Goal: Information Seeking & Learning: Learn about a topic

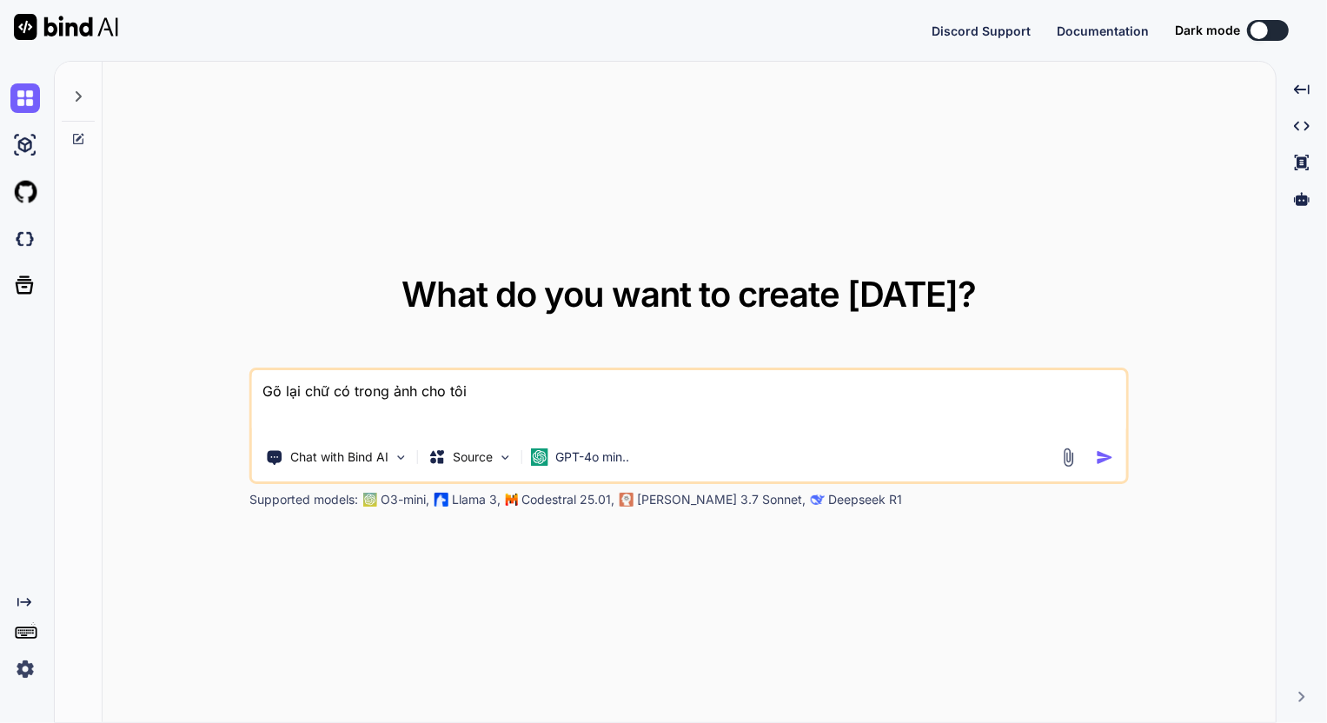
drag, startPoint x: 500, startPoint y: 401, endPoint x: 246, endPoint y: 400, distance: 253.7
click at [246, 400] on div "What do you want to create [DATE]? Gõ lại chữ có trong ảnh cho tôi Chat with Bi…" at bounding box center [689, 393] width 1173 height 662
type textarea "x"
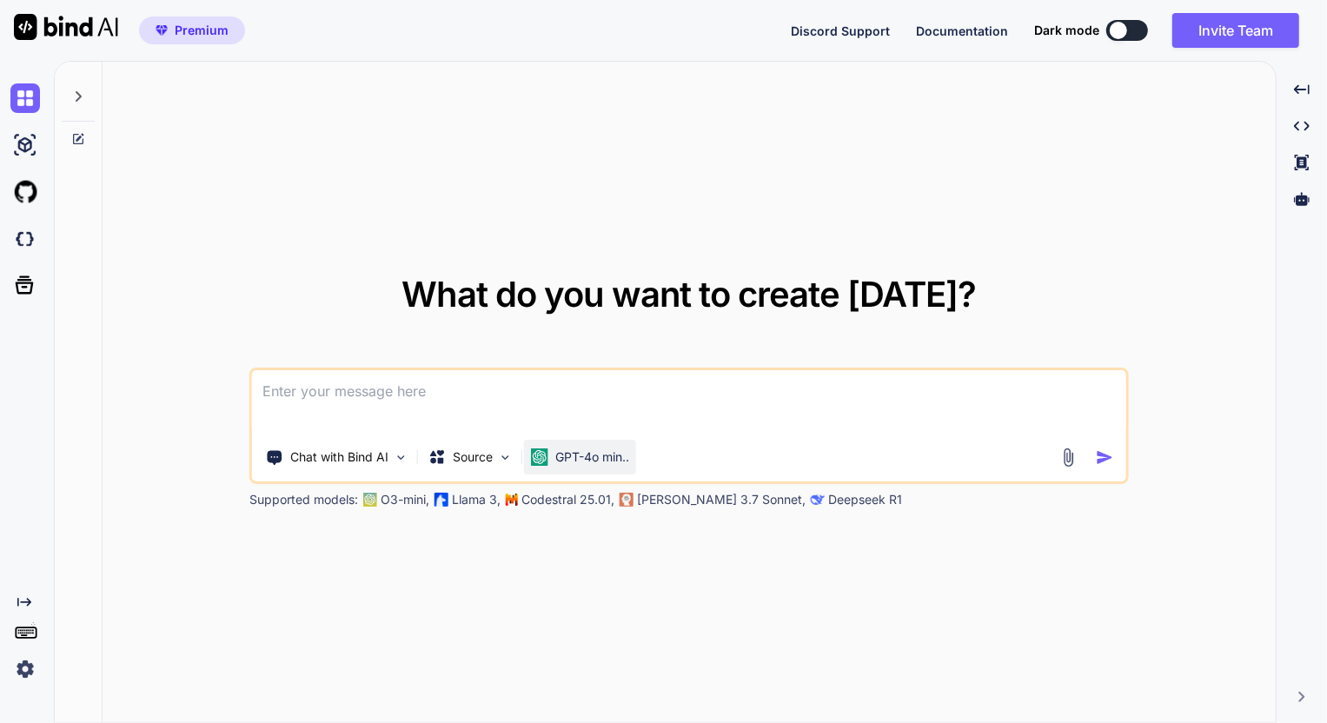
type textarea "x"
type textarea "# Khi đang là hạt Cầm trong tay mình Chưa gieo xuống đất [GEOGRAPHIC_DATA] nằm …"
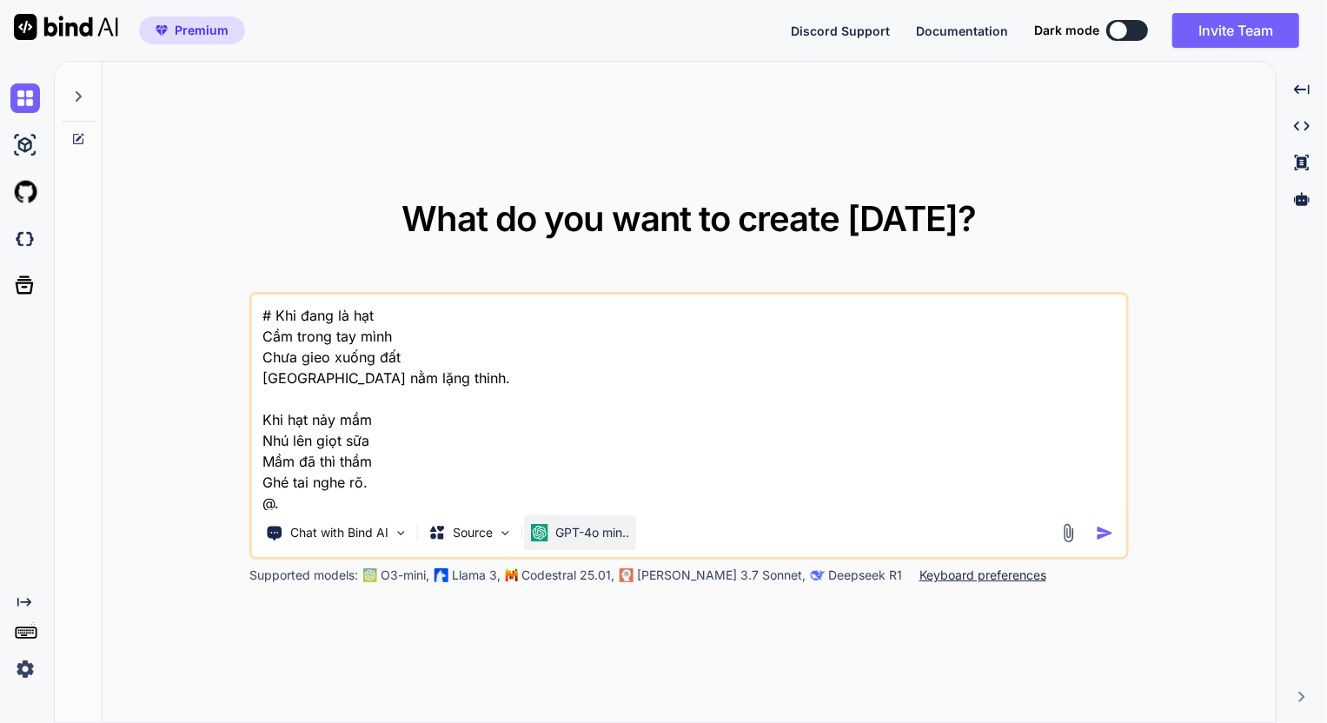
type textarea "x"
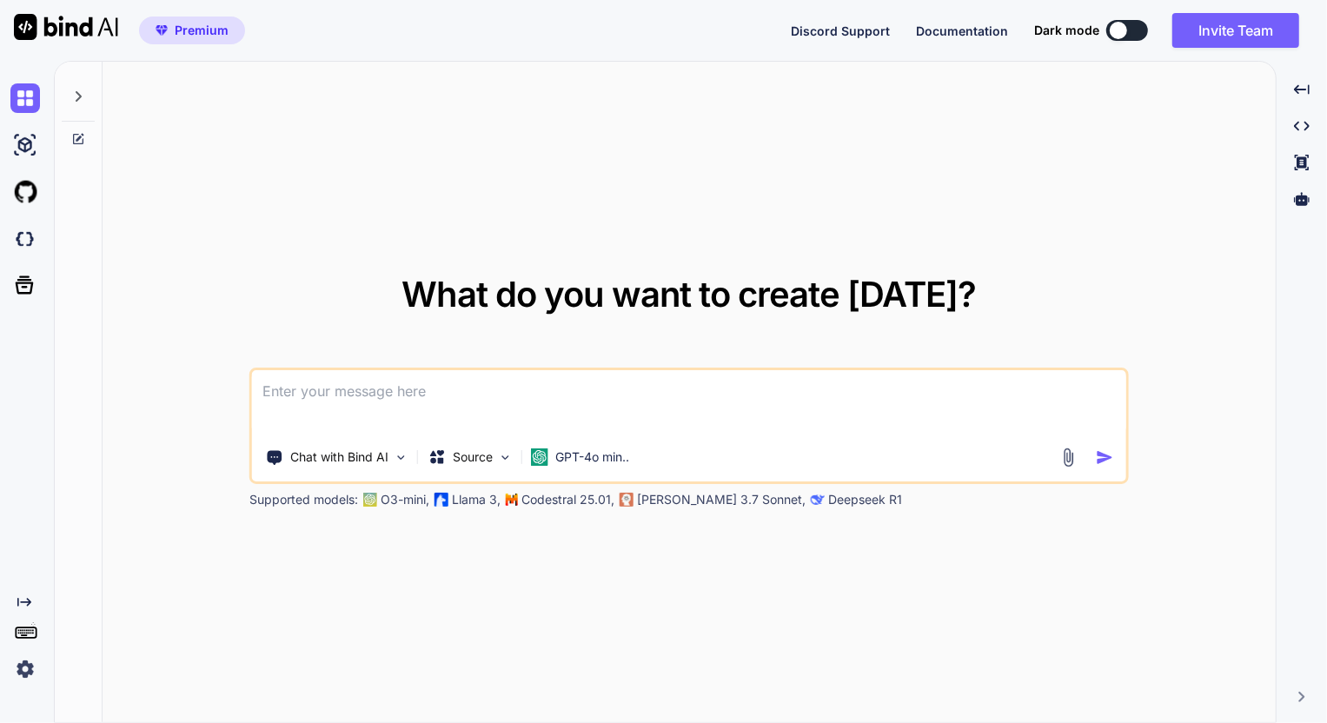
type textarea "x"
click at [1073, 454] on img at bounding box center [1068, 458] width 20 height 20
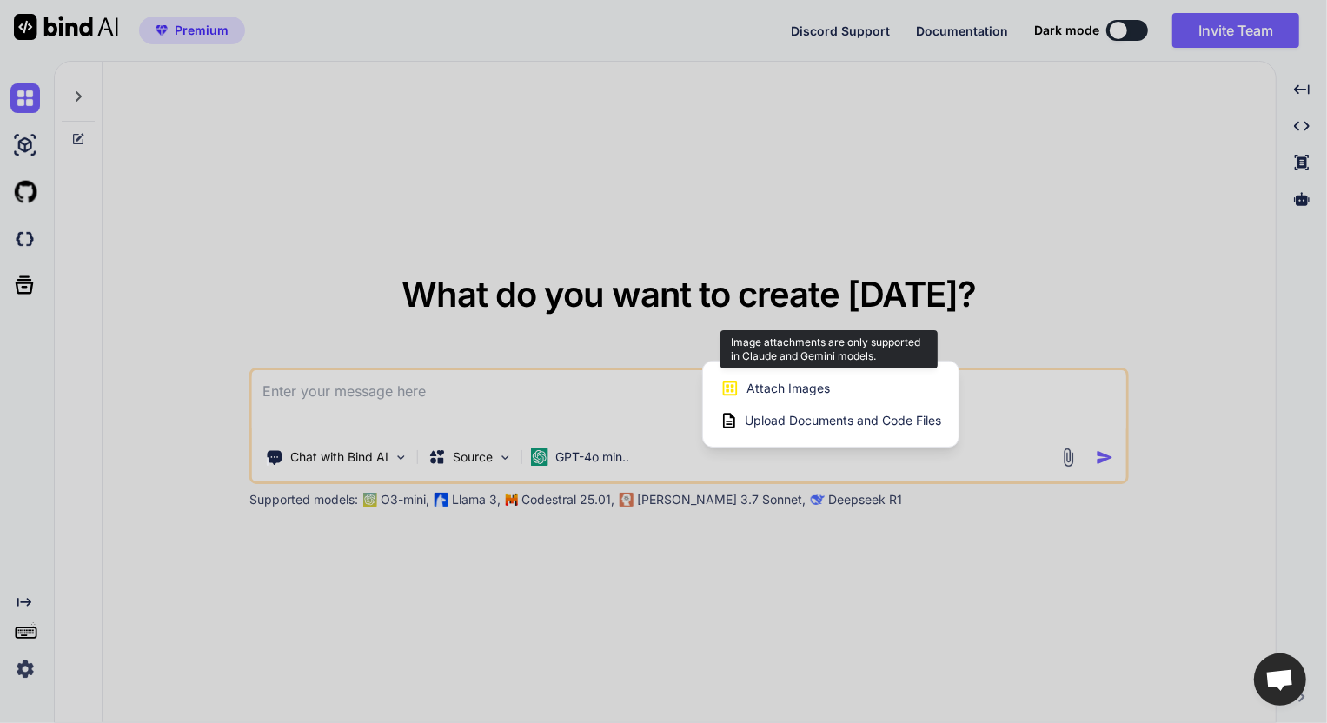
click at [845, 395] on div "Attach Images Image attachments are only supported in Claude and Gemini models." at bounding box center [830, 388] width 221 height 33
click at [798, 387] on span "Attach Images" at bounding box center [787, 388] width 83 height 17
click at [812, 513] on div at bounding box center [663, 361] width 1327 height 723
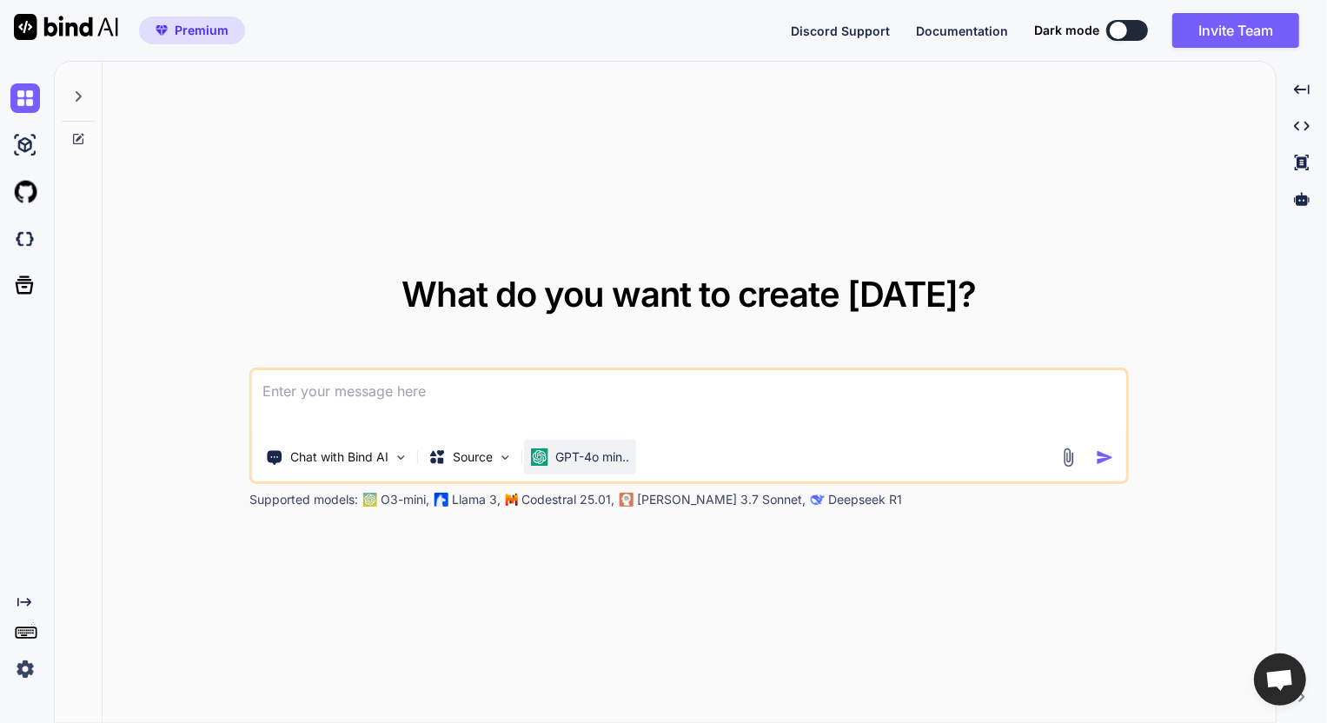
click at [589, 461] on p "GPT-4o min.." at bounding box center [592, 456] width 74 height 17
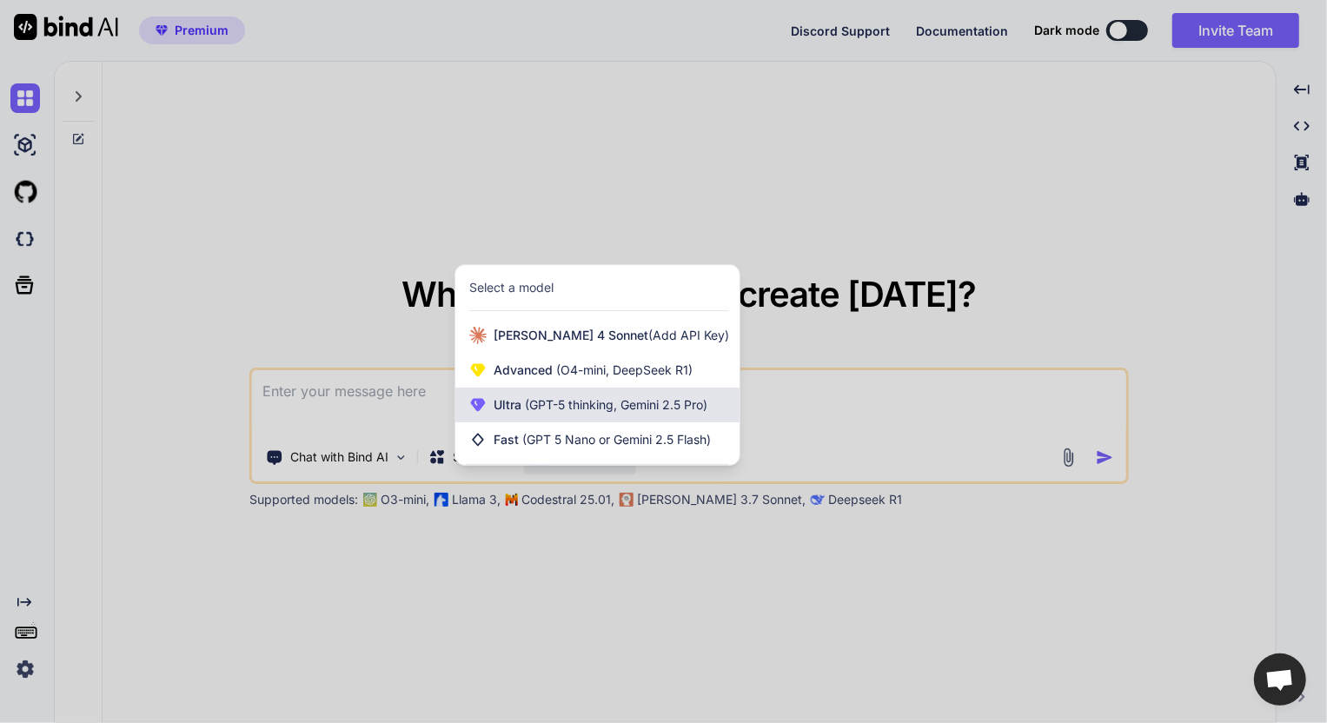
click at [654, 408] on span "(GPT-5 thinking, Gemini 2.5 Pro)" at bounding box center [614, 404] width 186 height 15
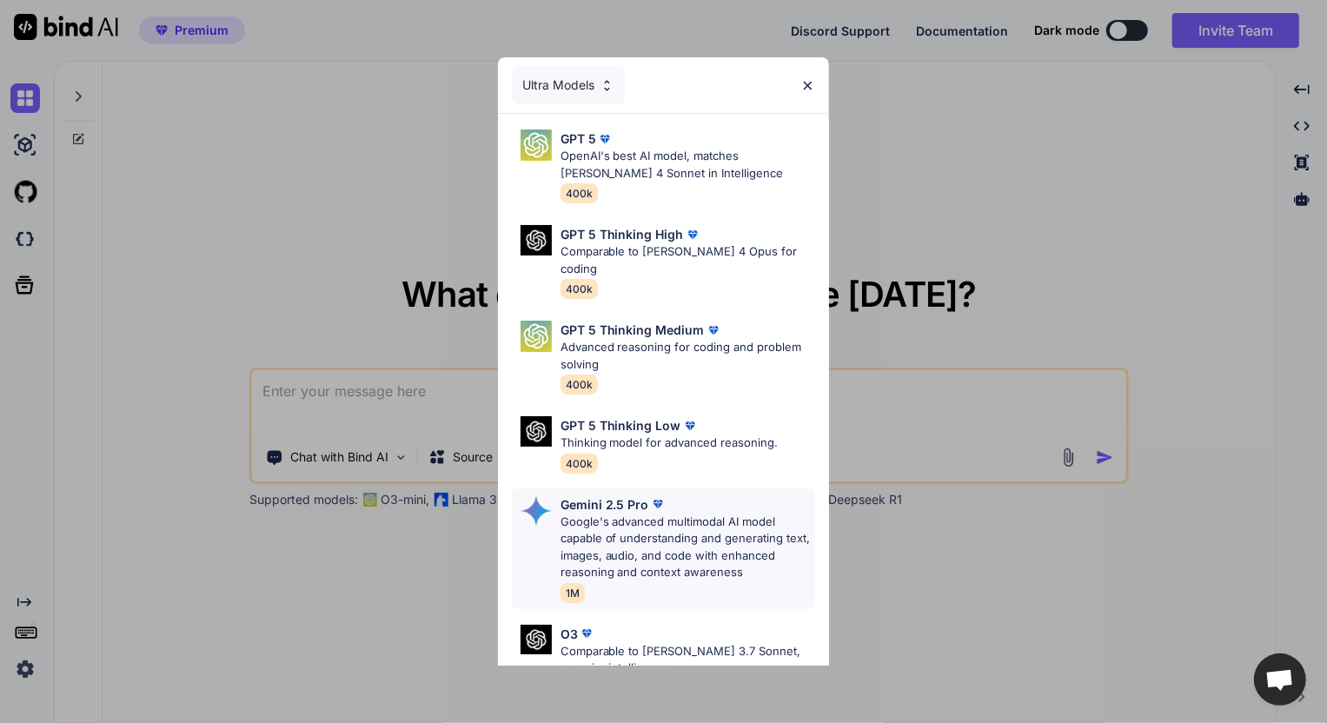
click at [664, 527] on p "Google's advanced multimodal AI model capable of understanding and generating t…" at bounding box center [687, 548] width 255 height 68
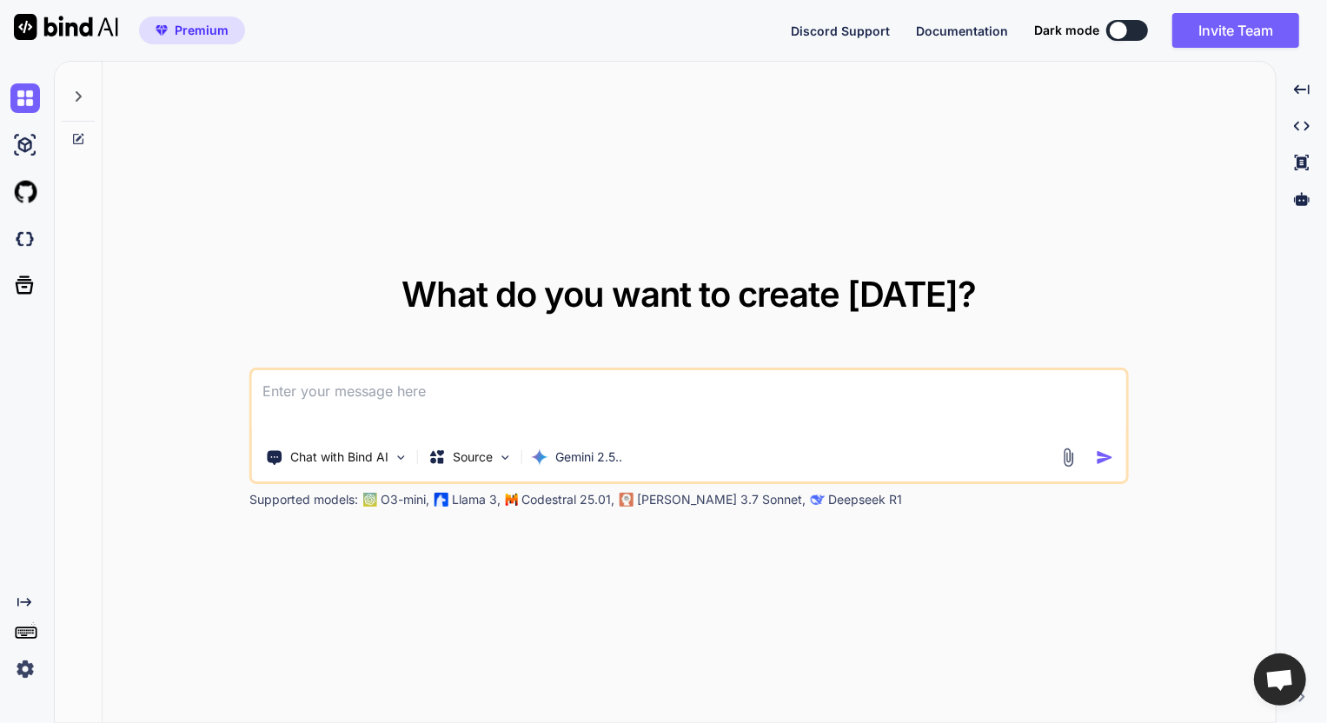
click at [1063, 449] on img at bounding box center [1068, 458] width 20 height 20
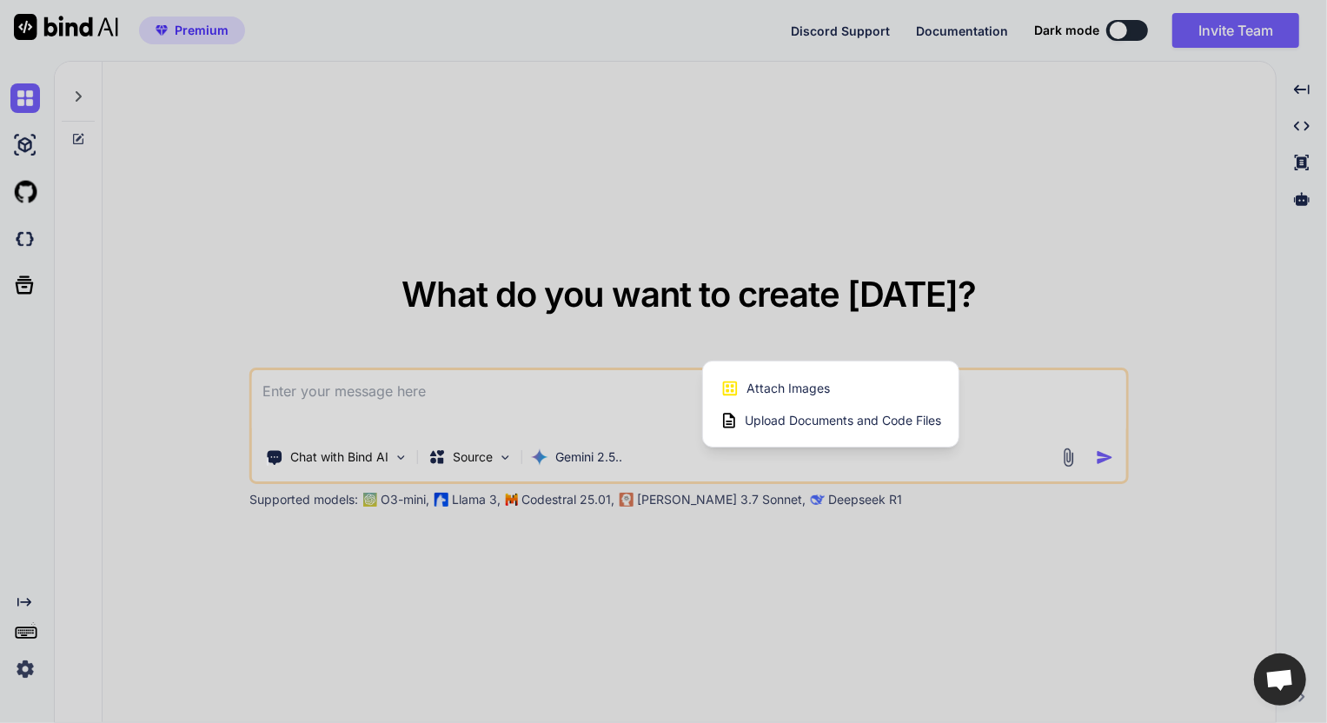
click at [835, 393] on div "Attach Images Image attachments are only supported in Claude and Gemini models." at bounding box center [830, 388] width 221 height 33
type textarea "x"
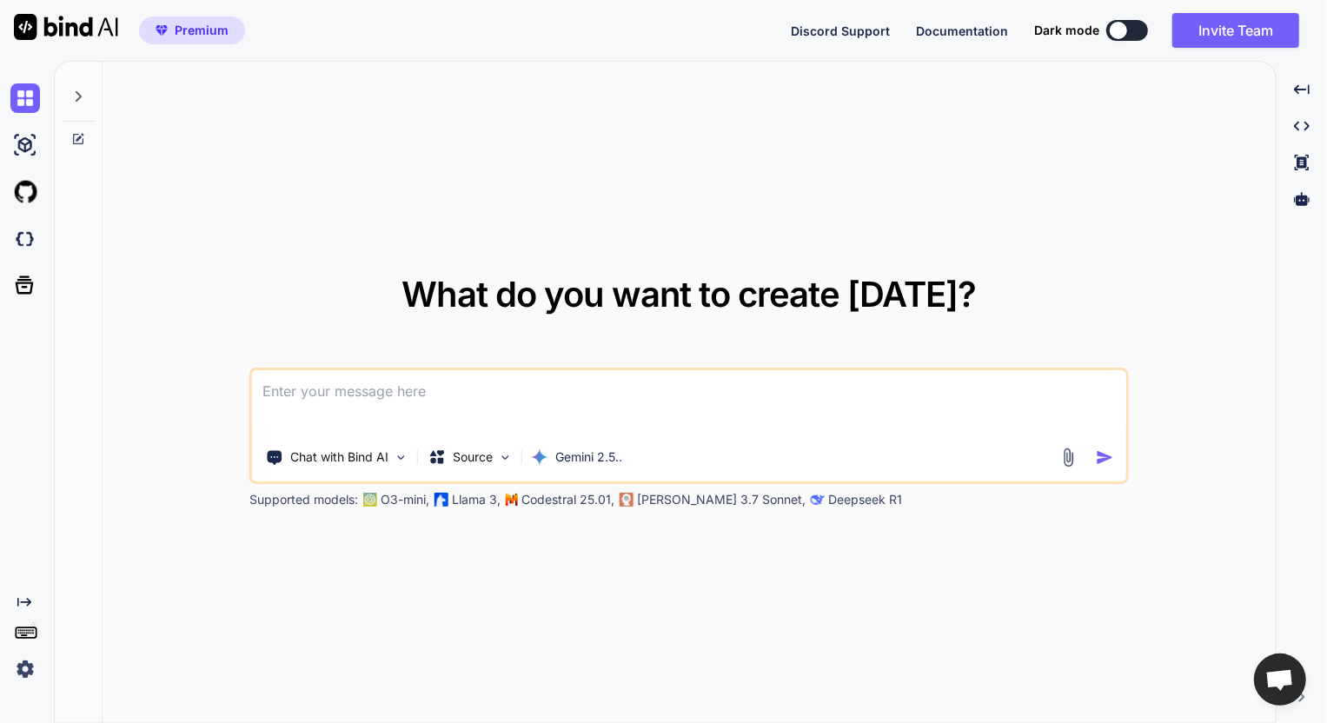
type input "C:\fakepath\screenshot.4.png"
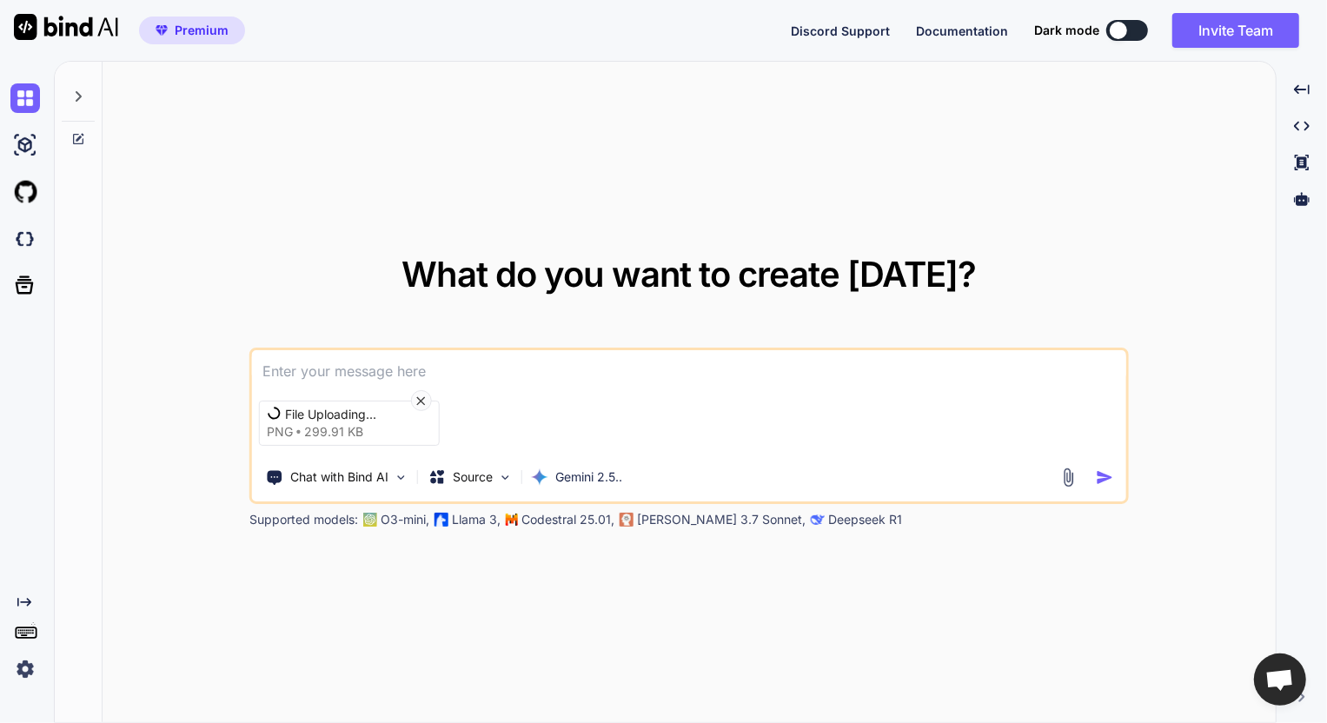
click at [433, 369] on textarea at bounding box center [689, 365] width 874 height 31
type textarea "Gõ lại chữ cho tôi"
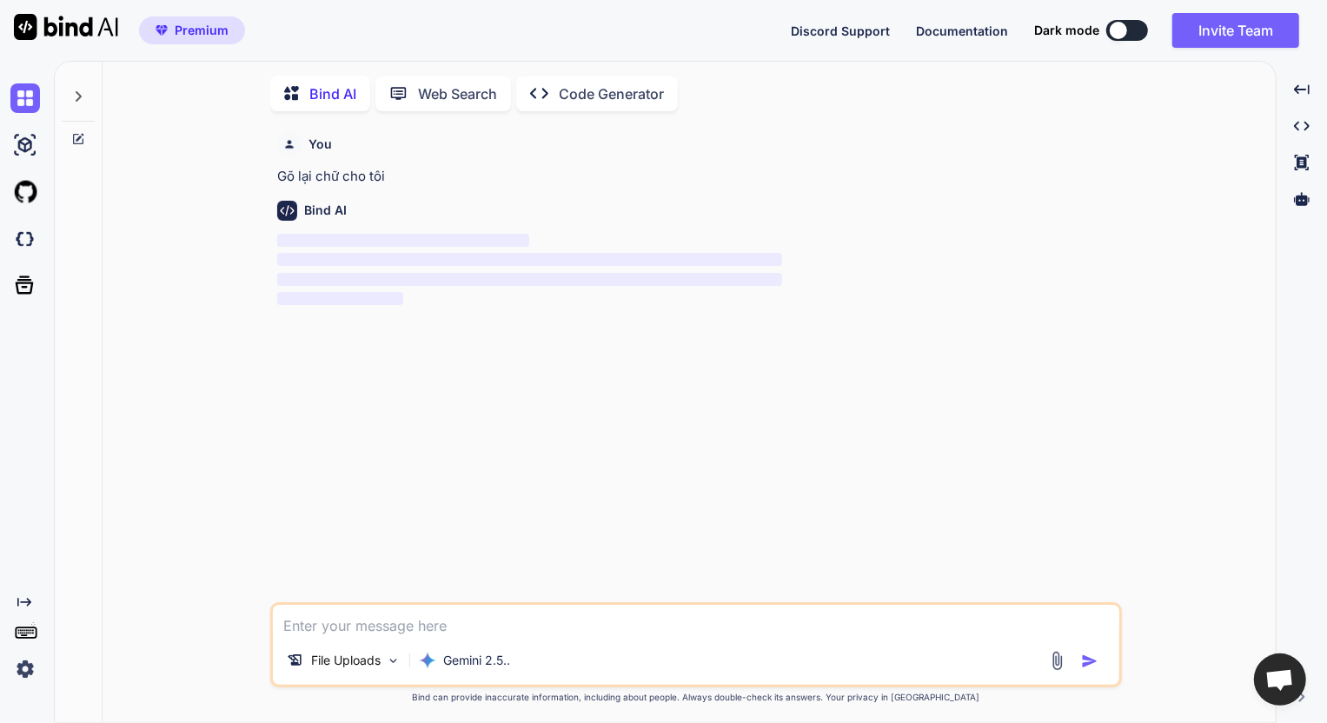
scroll to position [6, 0]
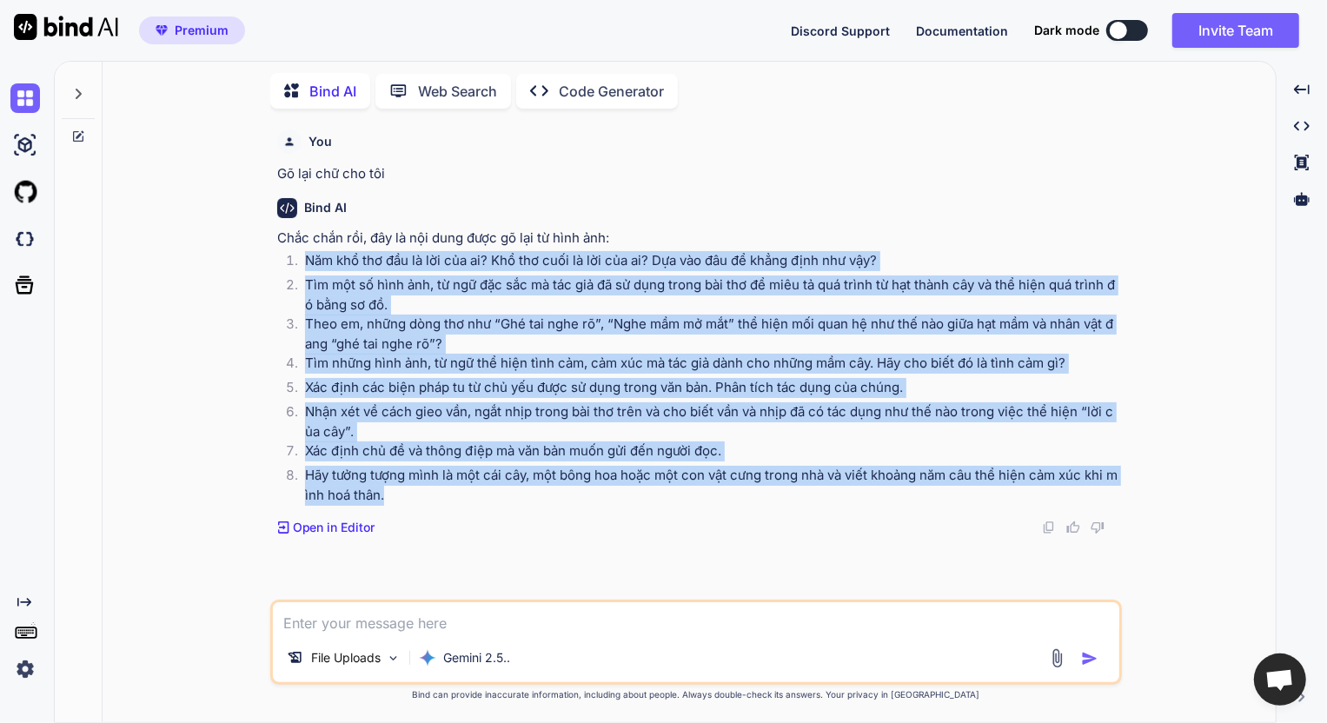
drag, startPoint x: 284, startPoint y: 257, endPoint x: 469, endPoint y: 494, distance: 300.2
click at [466, 497] on ol "Năm khổ thơ đầu là lời của ai? Khổ thơ cuối là lời của ai? Dựa vào đâu để khẳng…" at bounding box center [697, 378] width 841 height 254
copy ol "Lor ips dol sit am con adi el? Sed doe temp in utl etd ma? Ali eni adm ve quisn…"
click at [643, 307] on p "Tìm một số hình ảnh, từ ngữ đặc sắc mà tác giả đã sử dụng trong bài thơ để miêu…" at bounding box center [711, 294] width 813 height 39
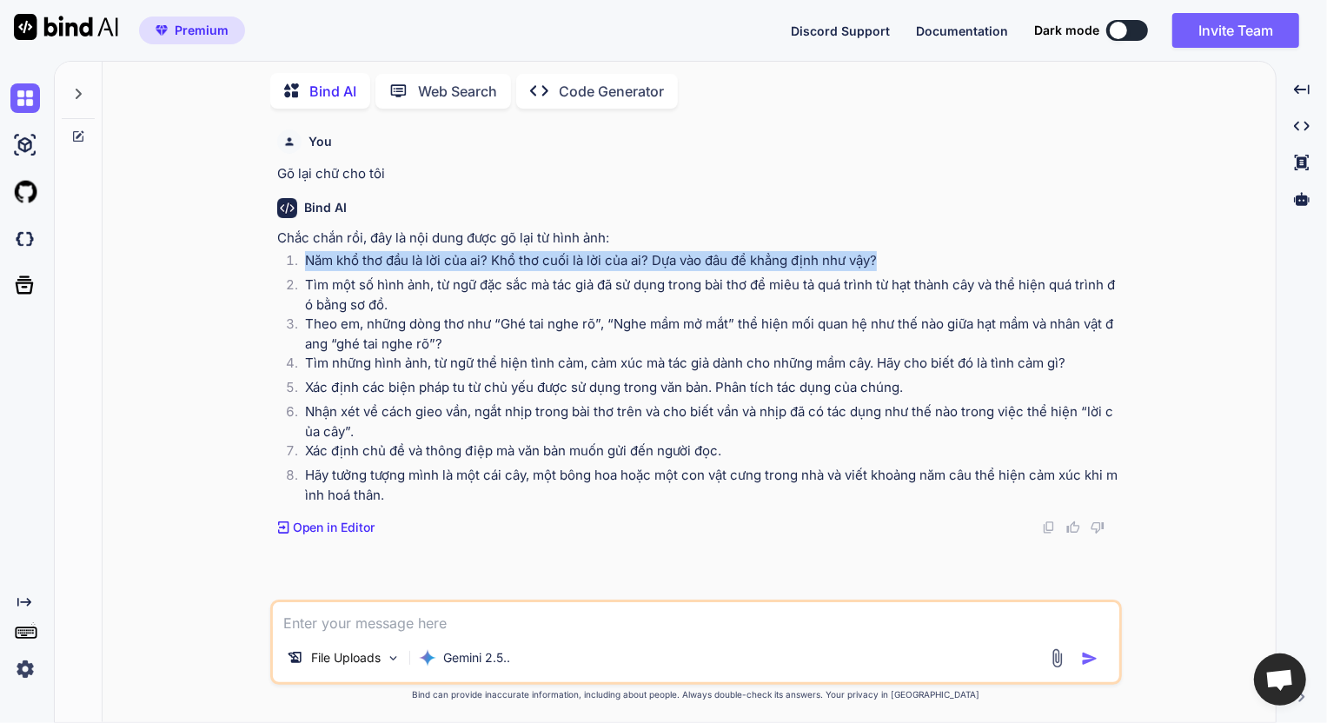
drag, startPoint x: 907, startPoint y: 264, endPoint x: 295, endPoint y: 255, distance: 612.7
click at [295, 255] on li "Năm khổ thơ đầu là lời của ai? Khổ thơ cuối là lời của ai? Dựa vào đâu để khẳng…" at bounding box center [704, 263] width 827 height 24
copy p "Năm khổ thơ đầu là lời của ai? Khổ thơ cuối là lời của ai? Dựa vào đâu để khẳng…"
click at [480, 272] on li "Năm khổ thơ đầu là lời của ai? Khổ thơ cuối là lời của ai? Dựa vào đâu để khẳng…" at bounding box center [704, 263] width 827 height 24
drag, startPoint x: 303, startPoint y: 259, endPoint x: 883, endPoint y: 268, distance: 579.7
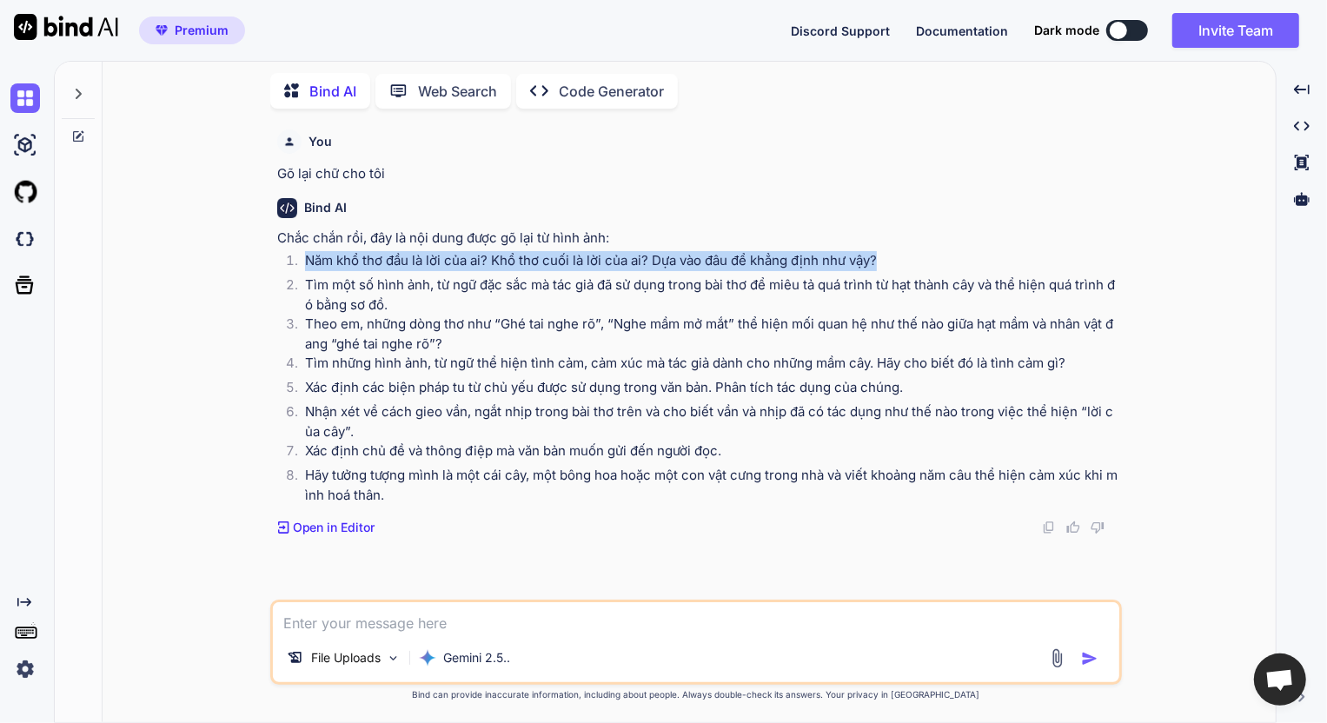
click at [883, 268] on li "Năm khổ thơ đầu là lời của ai? Khổ thơ cuối là lời của ai? Dựa vào đâu để khẳng…" at bounding box center [704, 263] width 827 height 24
copy p "Năm khổ thơ đầu là lời của ai? Khổ thơ cuối là lời của ai? Dựa vào đâu để khẳng…"
click at [911, 556] on div "You Gõ lại chữ cho tôi Bind AI Chắc chắn rồi, đây là nội dung được gõ lại từ hì…" at bounding box center [698, 361] width 848 height 477
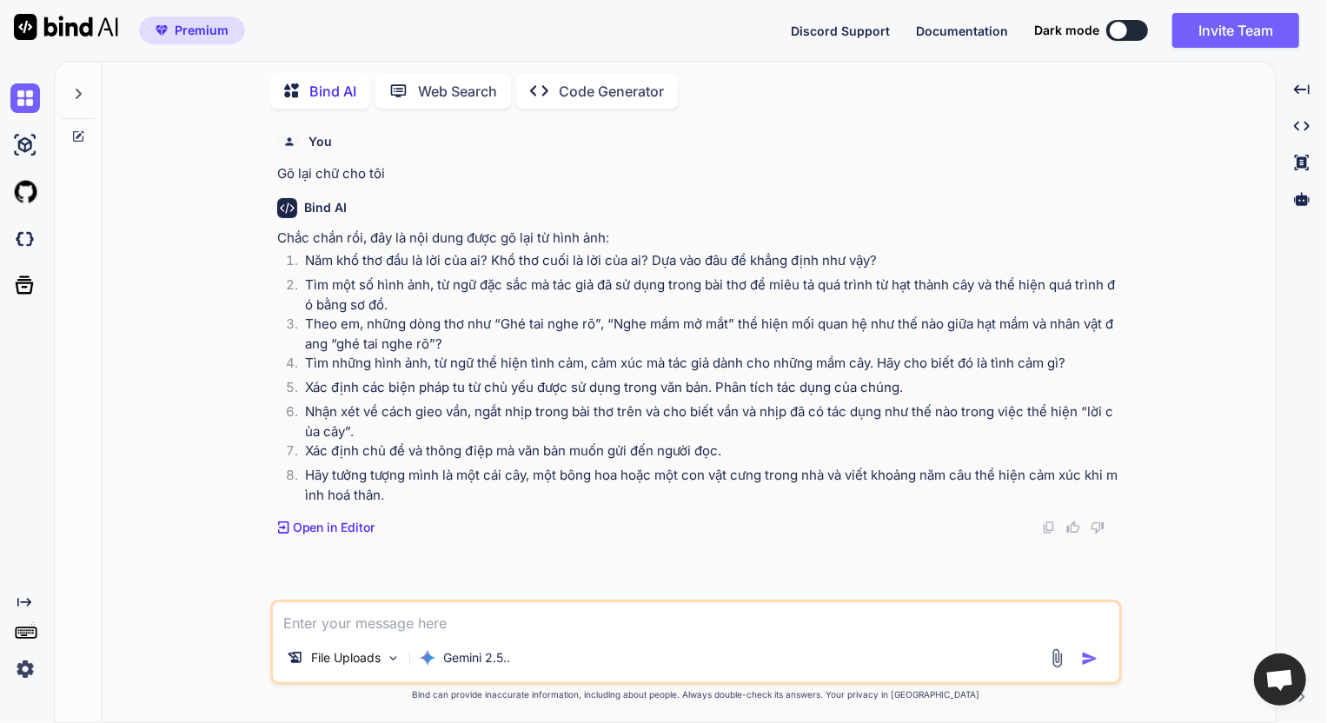
click at [943, 542] on div "You Gõ lại chữ cho tôi Bind AI Chắc chắn rồi, đây là nội dung được gõ lại từ hì…" at bounding box center [698, 361] width 848 height 477
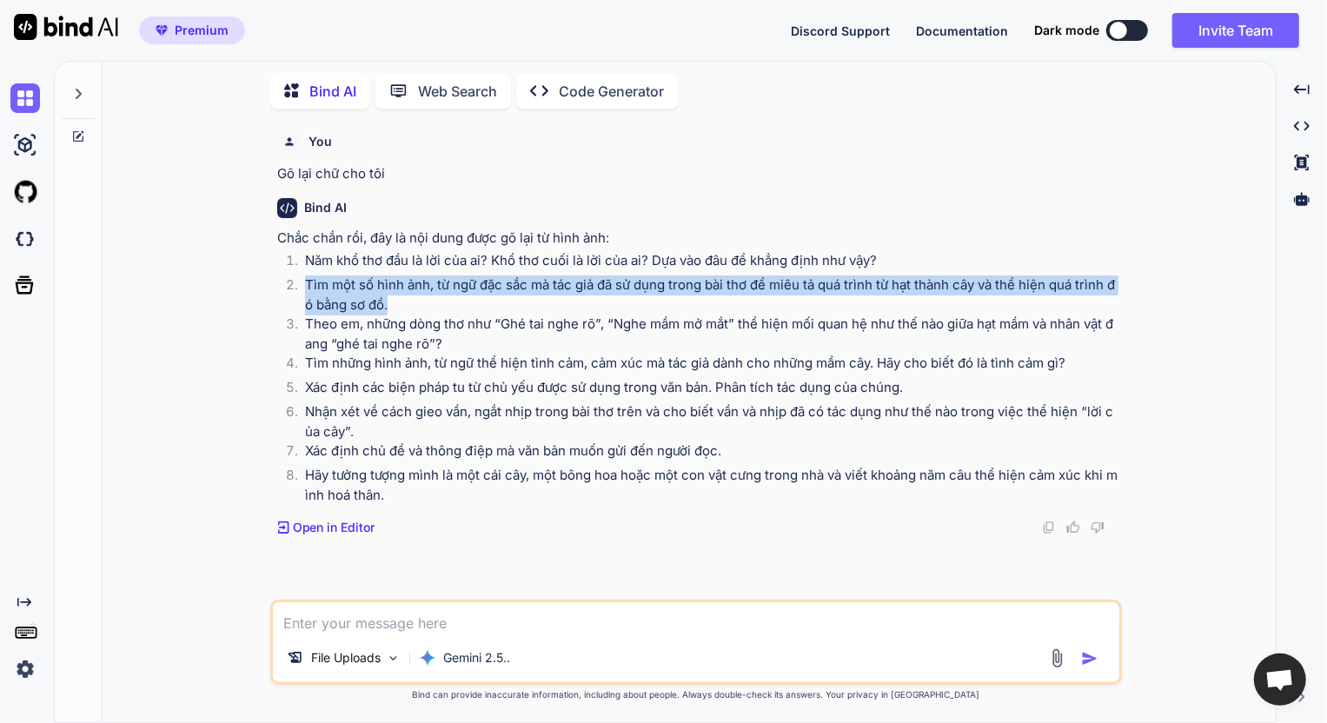
drag, startPoint x: 308, startPoint y: 284, endPoint x: 411, endPoint y: 302, distance: 105.0
click at [411, 302] on p "Tìm một số hình ảnh, từ ngữ đặc sắc mà tác giả đã sử dụng trong bài thơ để miêu…" at bounding box center [711, 294] width 813 height 39
copy p "Tìm một số hình ảnh, từ ngữ đặc sắc mà tác giả đã sử dụng trong bài thơ để miêu…"
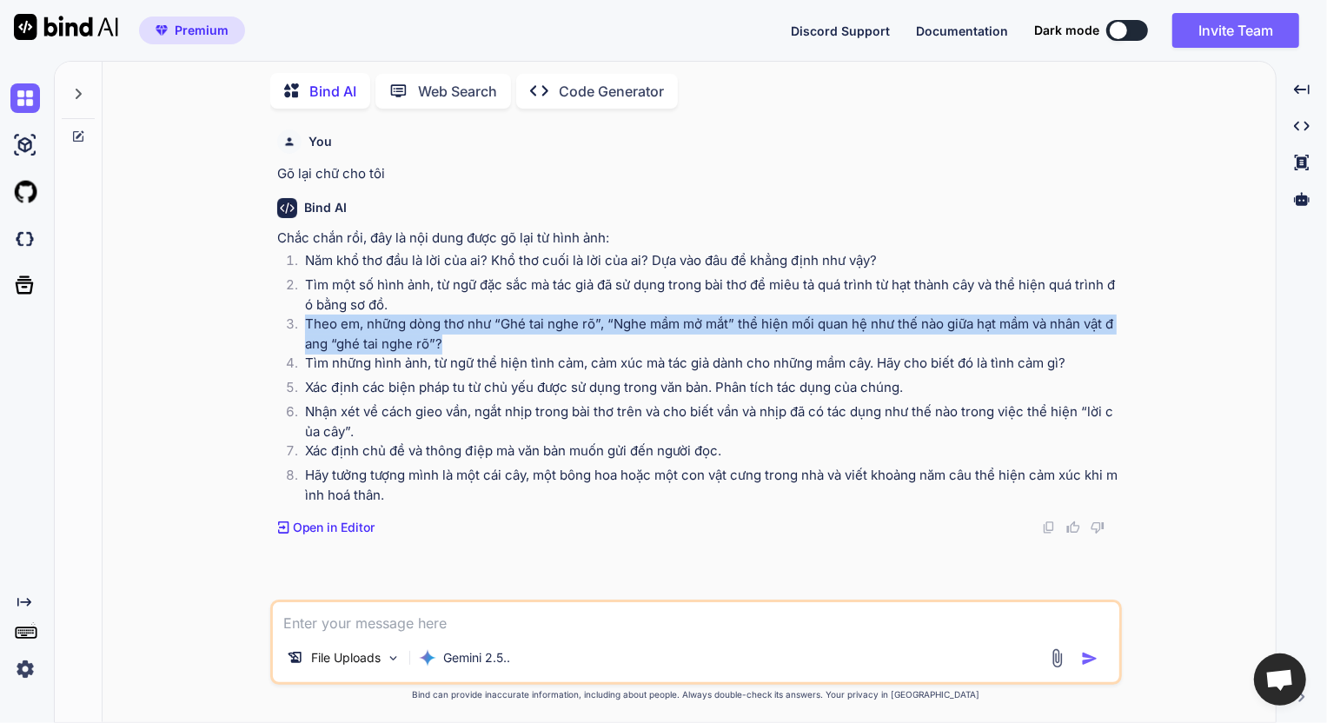
drag, startPoint x: 307, startPoint y: 323, endPoint x: 462, endPoint y: 345, distance: 157.1
click at [462, 345] on p "Theo em, những dòng thơ như “Ghé tai nghe rõ”, “Nghe mầm mở mắt” thể hiện mối q…" at bounding box center [711, 334] width 813 height 39
copy p "Theo em, những dòng thơ như “Ghé tai nghe rõ”, “Nghe mầm mở mắt” thể hiện mối q…"
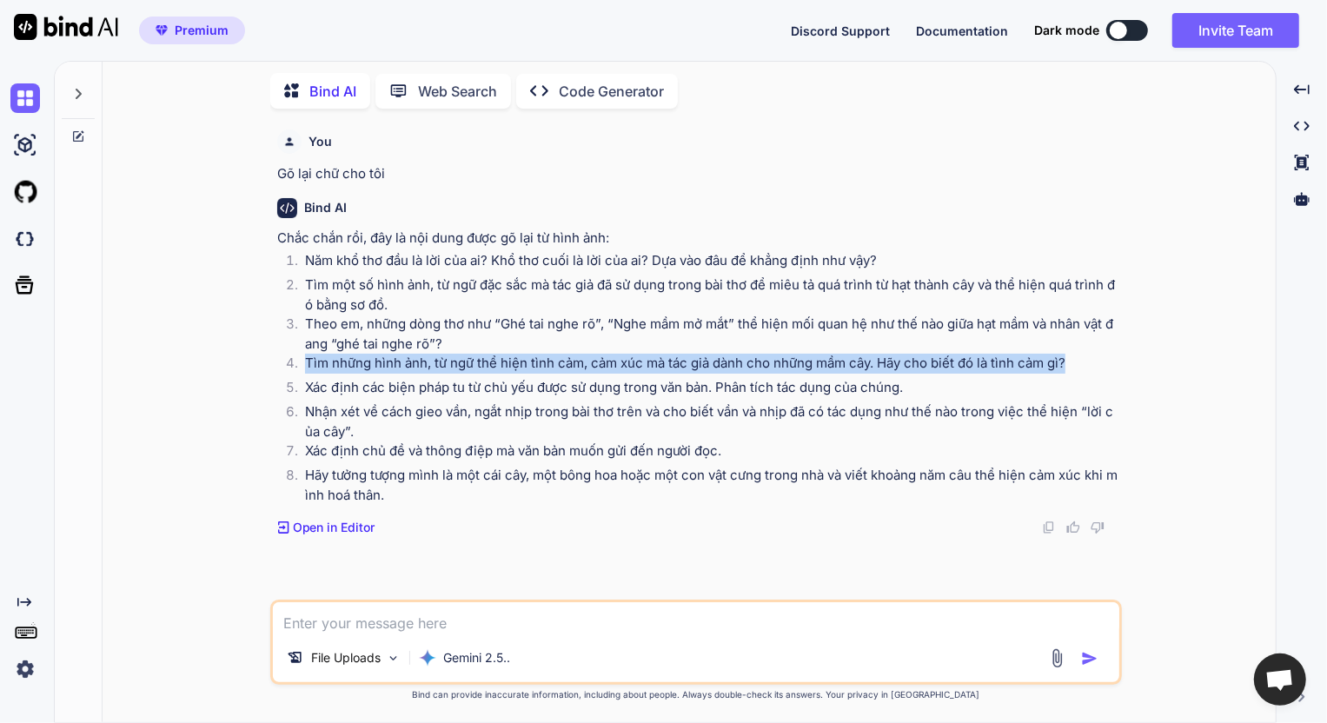
drag, startPoint x: 308, startPoint y: 363, endPoint x: 1075, endPoint y: 364, distance: 767.3
click at [1075, 364] on p "Tìm những hình ảnh, từ ngữ thể hiện tình cảm, cảm xúc mà tác giả dành cho những…" at bounding box center [711, 364] width 813 height 20
copy p "Tìm những hình ảnh, từ ngữ thể hiện tình cảm, cảm xúc mà tác giả dành cho những…"
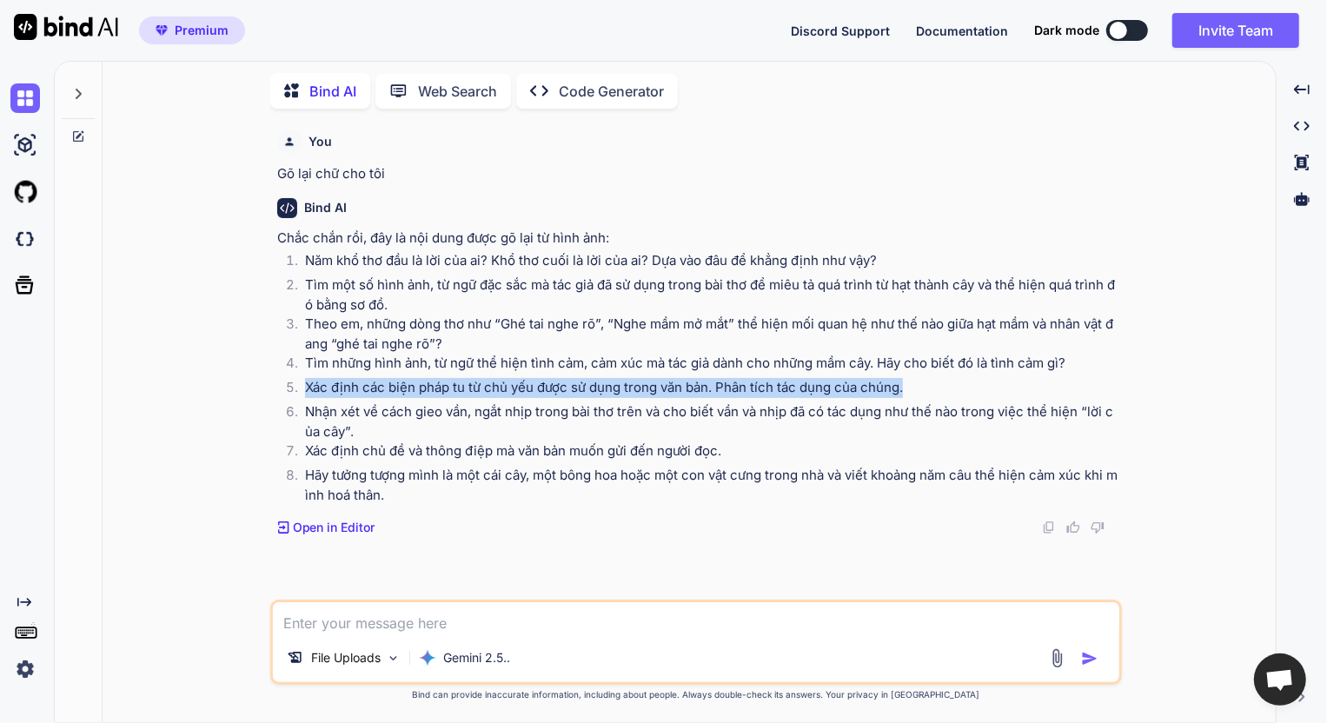
drag, startPoint x: 304, startPoint y: 388, endPoint x: 912, endPoint y: 387, distance: 607.4
click at [912, 387] on li "Xác định các biện pháp tu từ chủ yếu được sử dụng trong văn bản. Phân tích tác …" at bounding box center [704, 390] width 827 height 24
copy p "Xác định các biện pháp tu từ chủ yếu được sử dụng trong văn bản. Phân tích tác …"
click at [1023, 378] on p "Xác định các biện pháp tu từ chủ yếu được sử dụng trong văn bản. Phân tích tác …" at bounding box center [711, 388] width 813 height 20
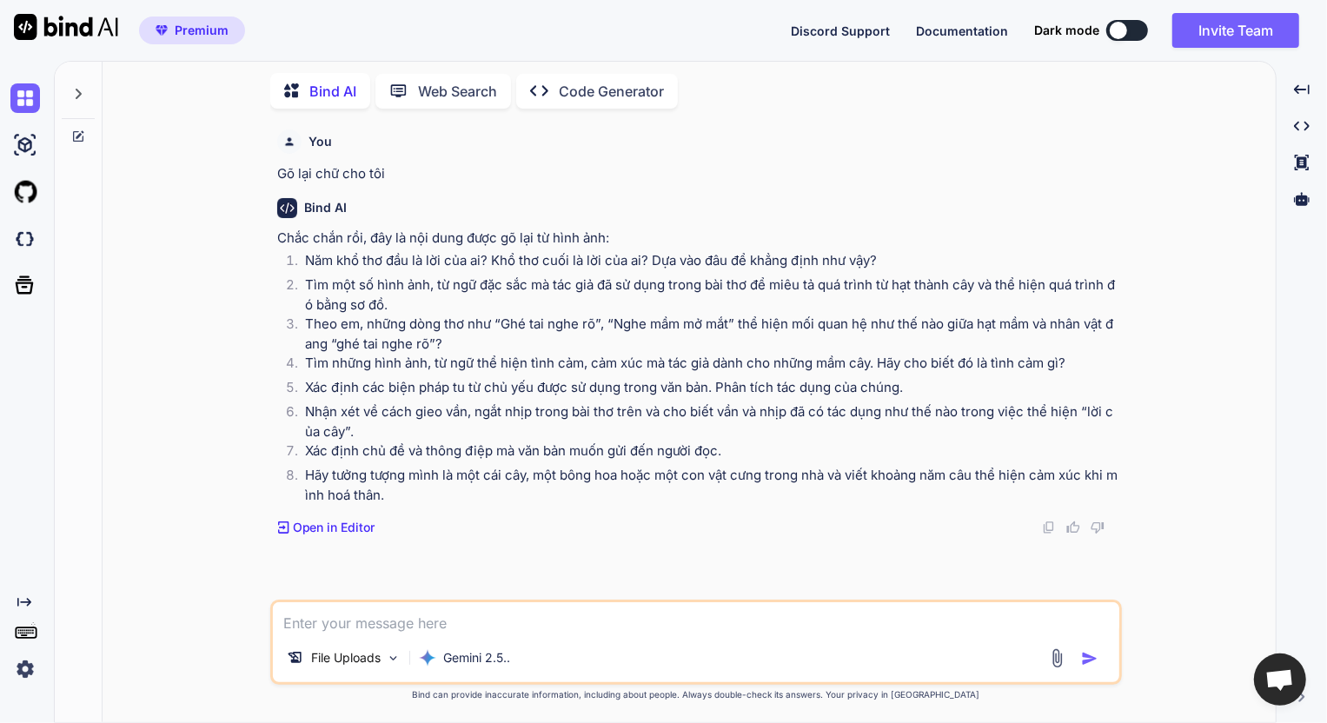
click at [981, 375] on li "Tìm những hình ảnh, từ ngữ thể hiện tình cảm, cảm xúc mà tác giả dành cho những…" at bounding box center [704, 366] width 827 height 24
click at [904, 442] on p "Xác định chủ đề và thông điệp mà văn bản muốn gửi đến người đọc." at bounding box center [711, 451] width 813 height 20
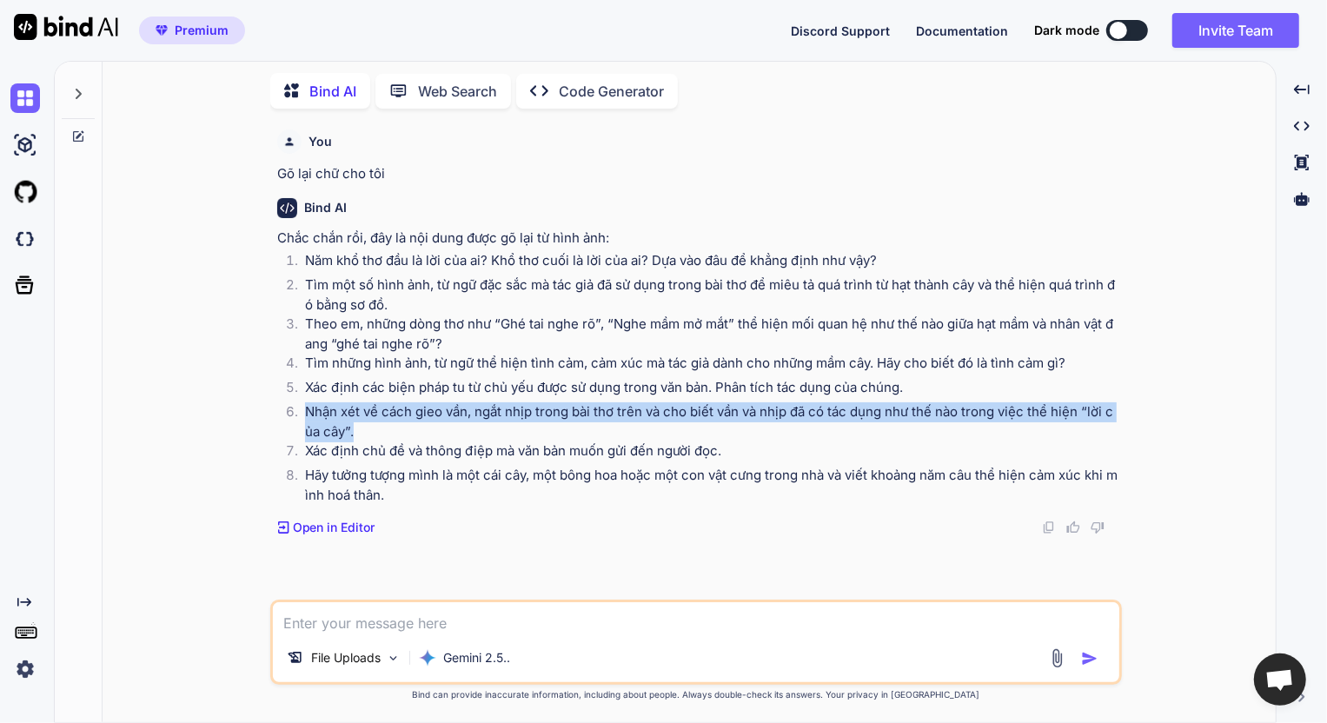
drag, startPoint x: 308, startPoint y: 413, endPoint x: 369, endPoint y: 435, distance: 65.7
click at [369, 435] on p "Nhận xét về cách gieo vần, ngắt nhịp trong bài thơ trên và cho biết vần và nhịp…" at bounding box center [711, 421] width 813 height 39
copy p "Nhận xét về cách gieo vần, ngắt nhịp trong bài thơ trên và cho biết vần và nhịp…"
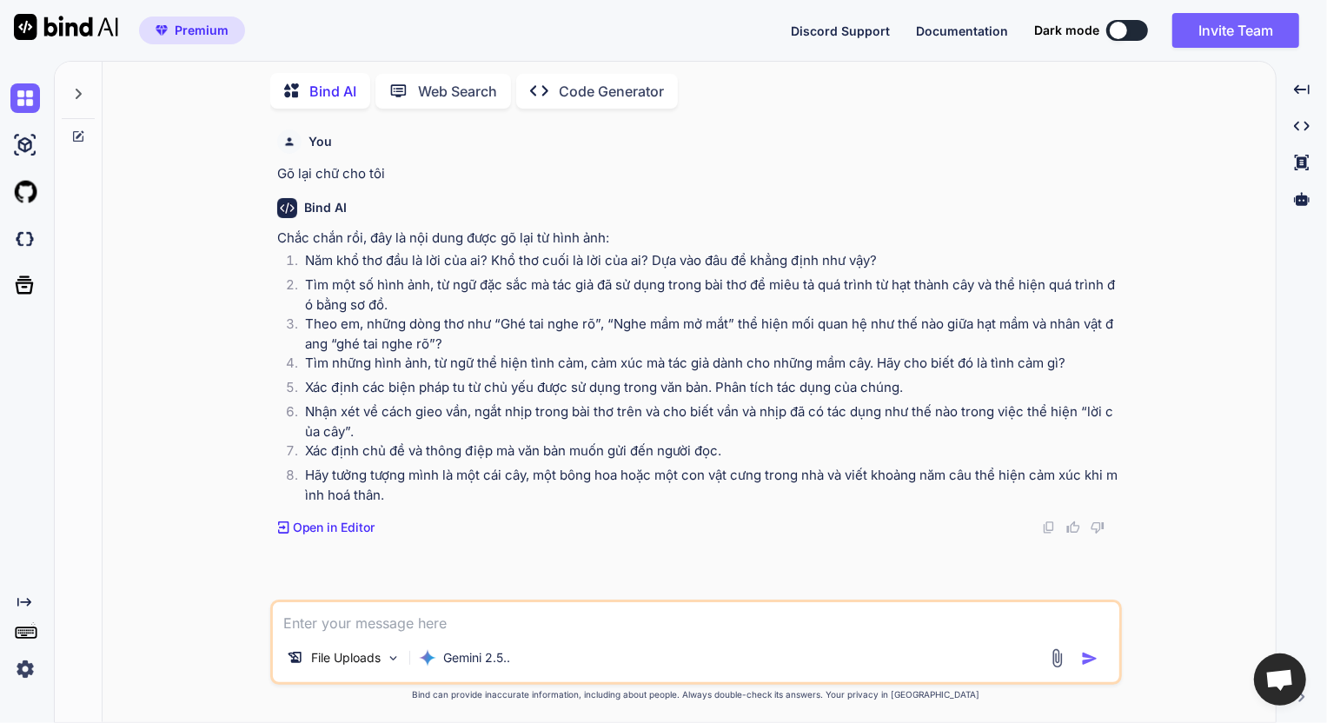
click at [837, 574] on div "You Gõ lại chữ cho tôi Bind AI Chắc chắn rồi, đây là nội dung được gõ lại từ hì…" at bounding box center [698, 361] width 848 height 477
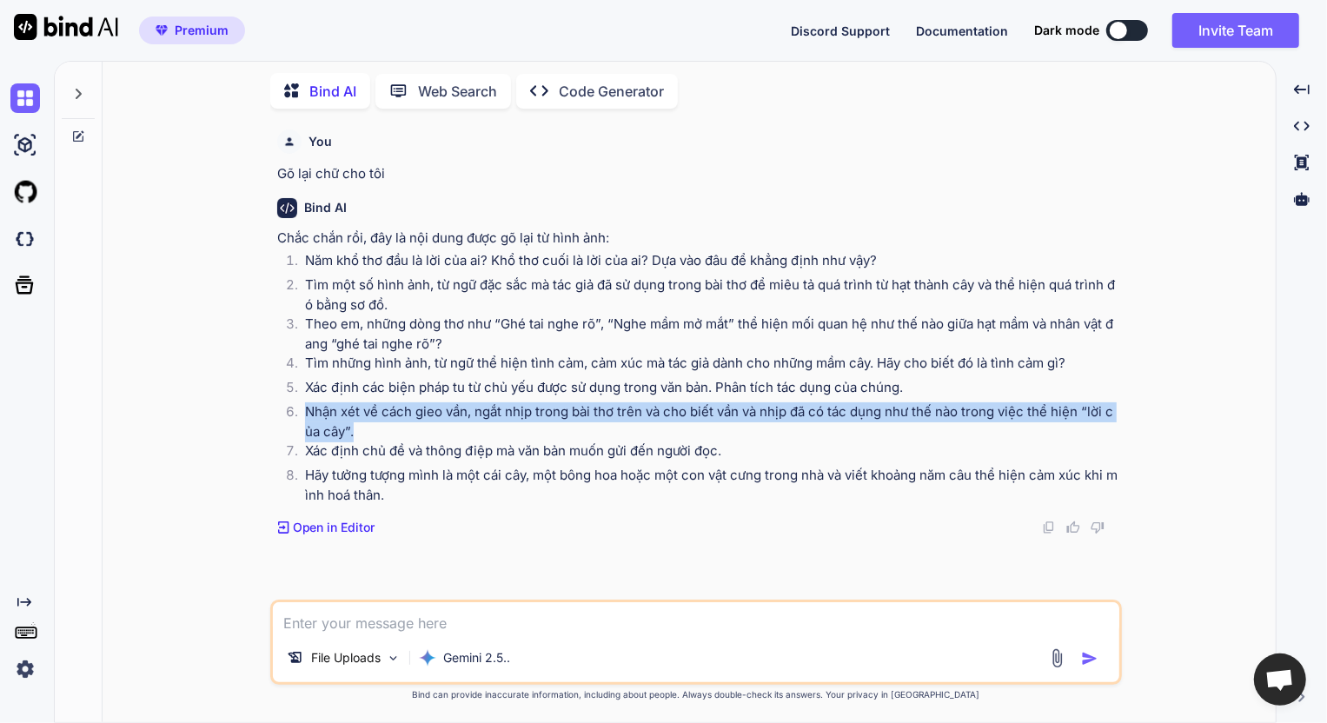
drag, startPoint x: 302, startPoint y: 408, endPoint x: 369, endPoint y: 422, distance: 69.4
click at [369, 422] on li "Nhận xét về cách gieo vần, ngắt nhịp trong bài thơ trên và cho biết vần và nhịp…" at bounding box center [704, 421] width 827 height 39
copy p "Nhận xét về cách gieo vần, ngắt nhịp trong bài thơ trên và cho biết vần và nhịp…"
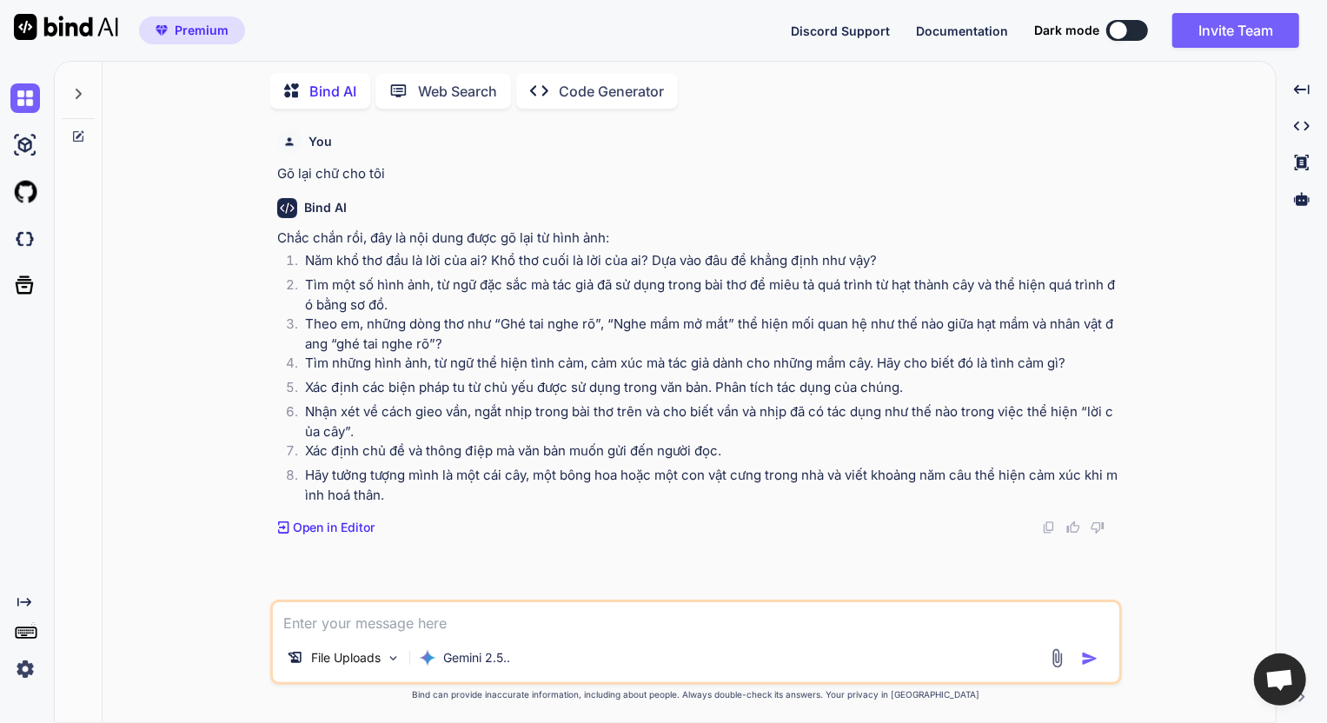
click at [939, 476] on p "Hãy tưởng tượng mình là một cái cây, một bông hoa hoặc một con vật cưng trong n…" at bounding box center [711, 485] width 813 height 39
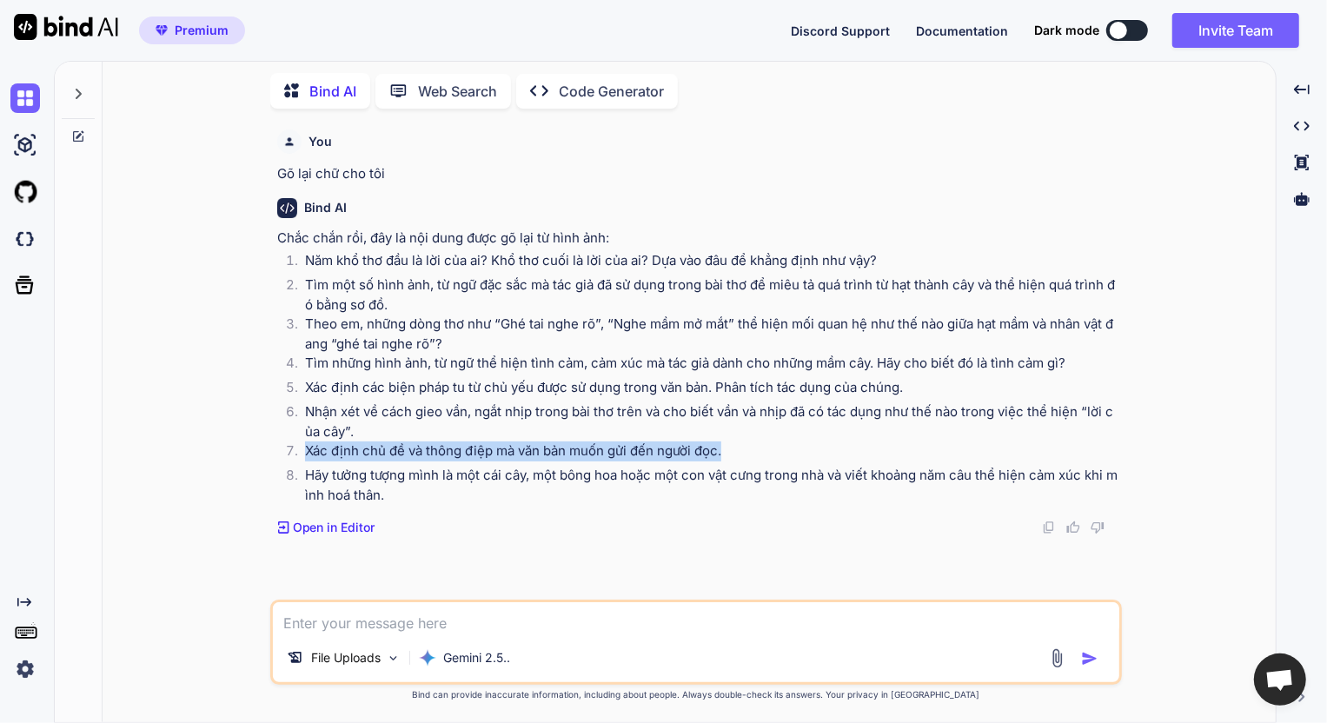
drag, startPoint x: 305, startPoint y: 451, endPoint x: 731, endPoint y: 447, distance: 425.8
click at [731, 447] on p "Xác định chủ đề và thông điệp mà văn bản muốn gửi đến người đọc." at bounding box center [711, 451] width 813 height 20
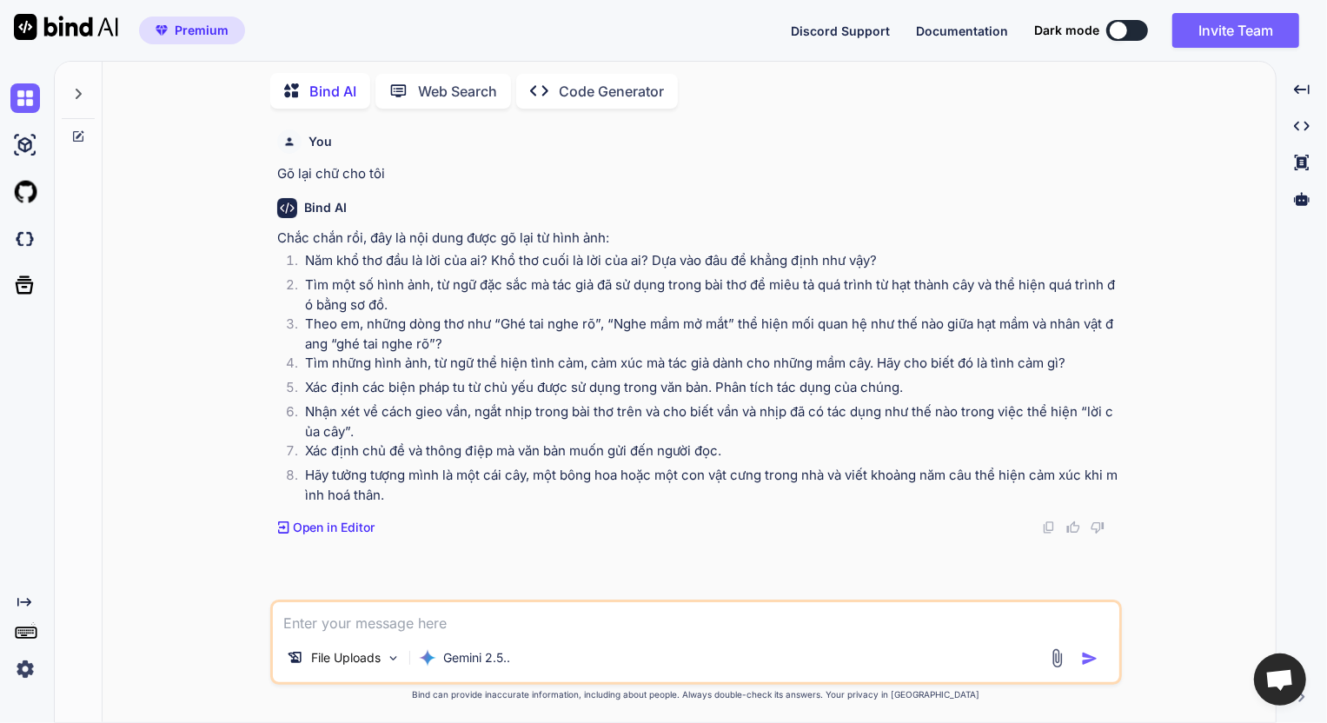
click at [1040, 153] on div "You" at bounding box center [697, 141] width 841 height 24
